Goal: Communication & Community: Answer question/provide support

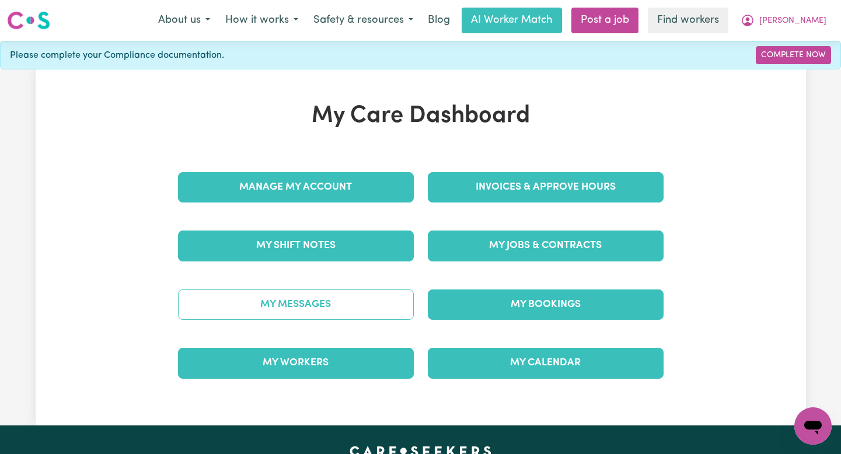
click at [330, 304] on link "My Messages" at bounding box center [296, 304] width 236 height 30
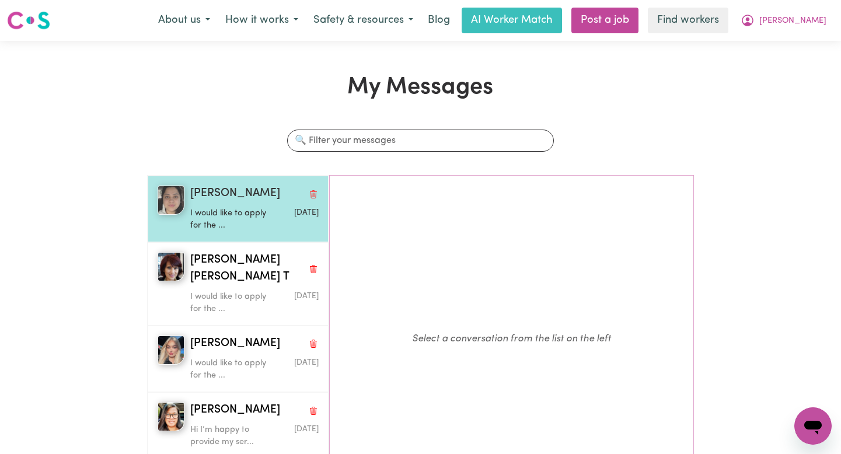
click at [225, 230] on p "I would like to apply for the ..." at bounding box center [233, 219] width 86 height 25
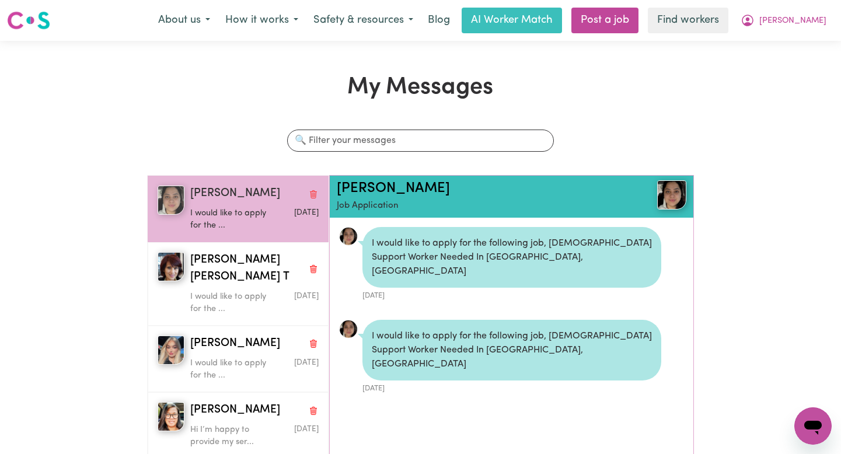
scroll to position [7, 0]
